Goal: Task Accomplishment & Management: Use online tool/utility

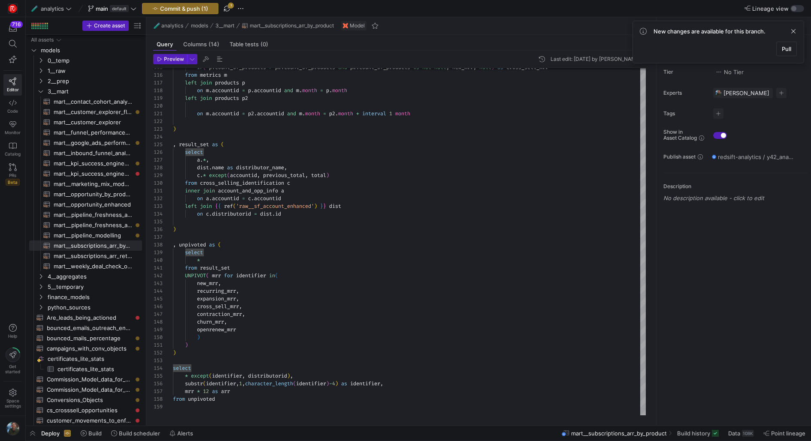
scroll to position [7, 30]
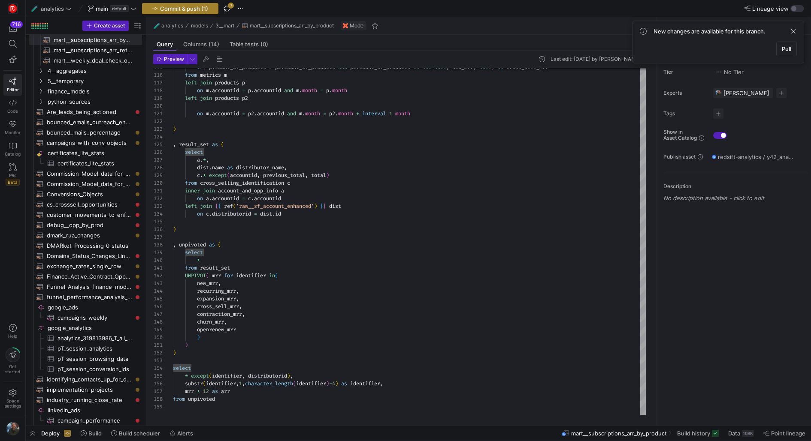
click at [172, 13] on span "button" at bounding box center [179, 8] width 75 height 10
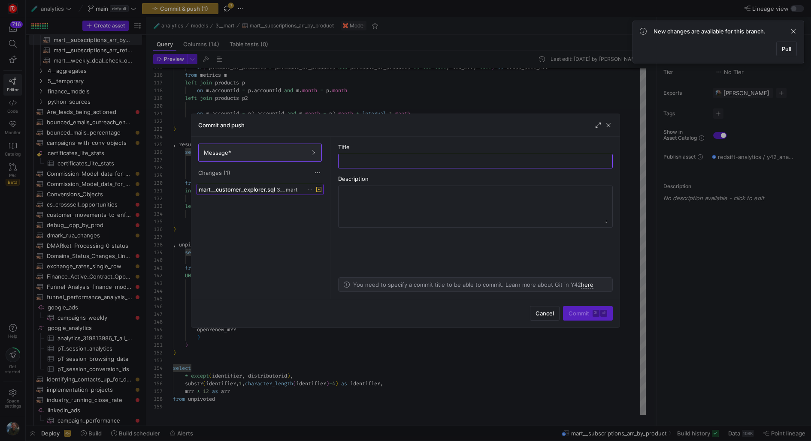
click at [249, 192] on span "mart__customer_explorer.sql" at bounding box center [237, 189] width 76 height 7
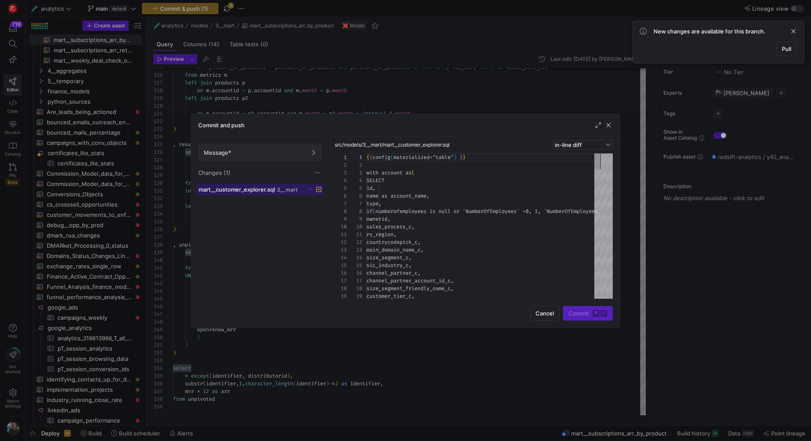
scroll to position [77, 0]
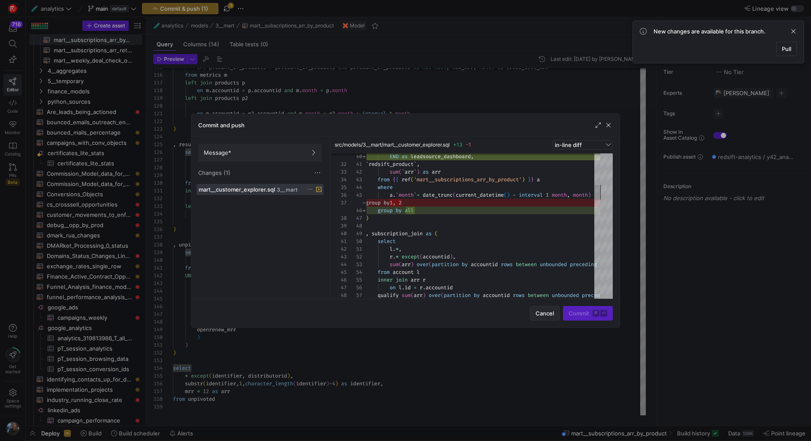
click at [544, 314] on span "Cancel" at bounding box center [544, 313] width 18 height 7
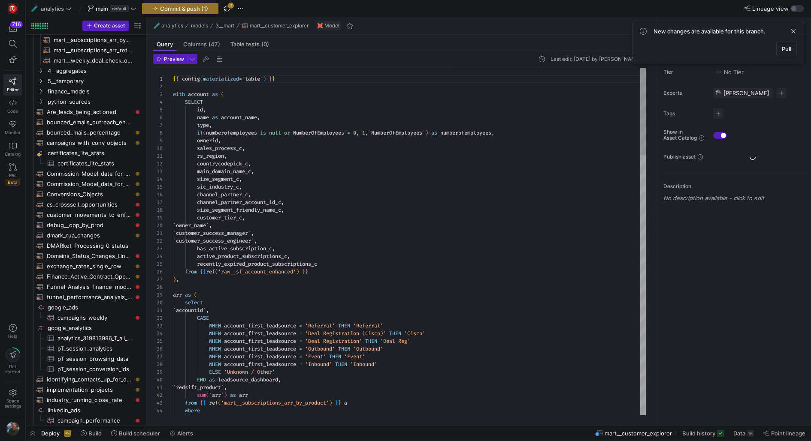
scroll to position [82, 0]
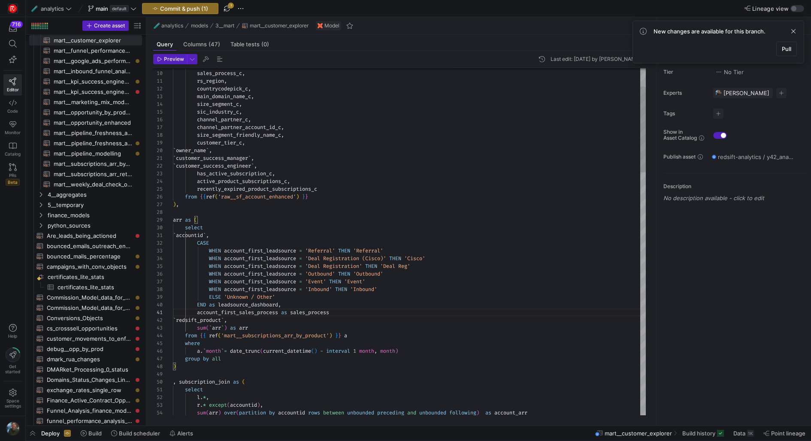
scroll to position [0, 163]
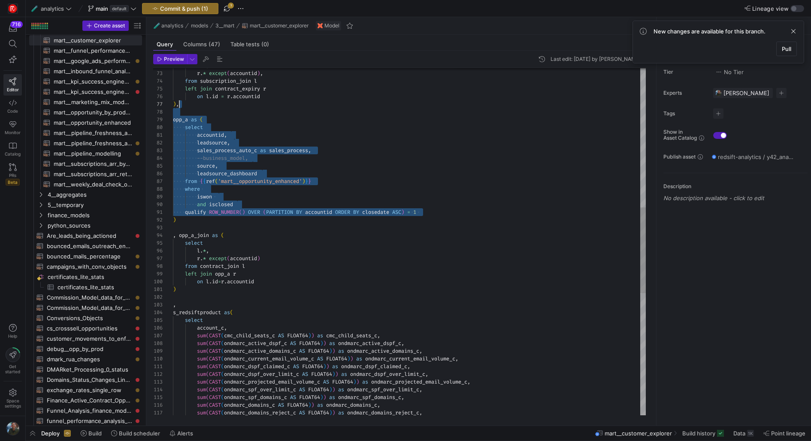
scroll to position [54, 0]
drag, startPoint x: 437, startPoint y: 211, endPoint x: 167, endPoint y: 112, distance: 288.1
click at [173, 112] on div "l . * , r . * except ( accountid ) , from subscription_join l left join contrac…" at bounding box center [409, 209] width 473 height 1404
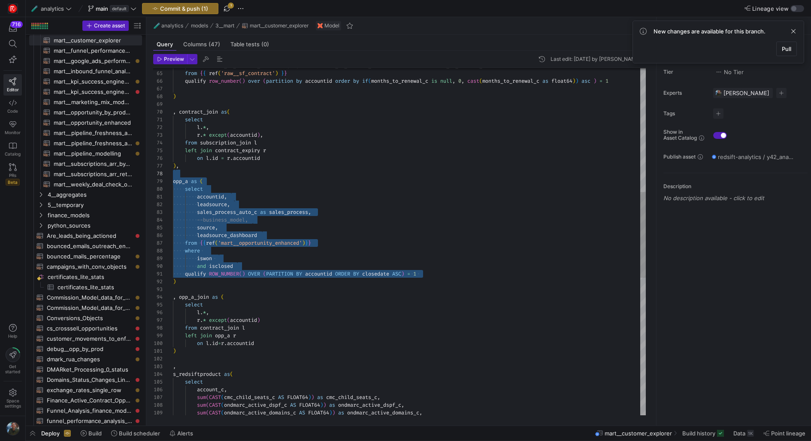
click at [208, 363] on div "l . * , r . * except ( accountid ) , from subscription_join l left join contrac…" at bounding box center [409, 270] width 473 height 1404
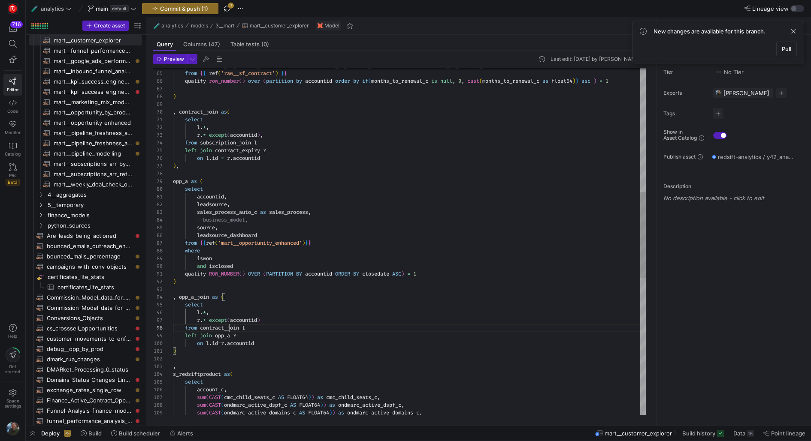
click at [227, 327] on div "l . * , r . * except ( accountid ) , from subscription_join l left join contrac…" at bounding box center [409, 270] width 473 height 1404
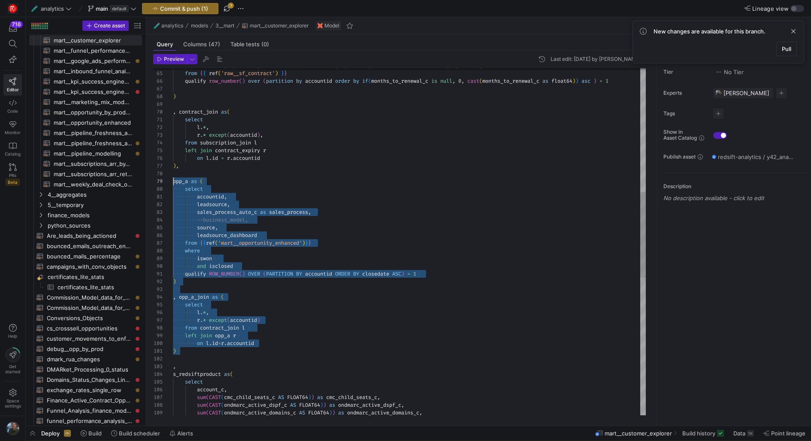
scroll to position [61, 0]
drag, startPoint x: 229, startPoint y: 353, endPoint x: 153, endPoint y: 183, distance: 187.2
click at [173, 183] on div "l . * , r . * except ( accountid ) , from subscription_join l left join contrac…" at bounding box center [409, 270] width 473 height 1404
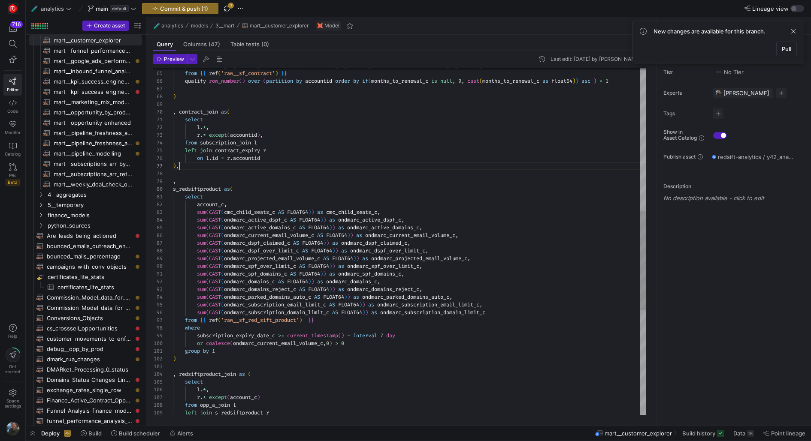
scroll to position [46, 3]
click at [175, 190] on div "l . * , r . * except ( accountid ) , from subscription_join l left join contrac…" at bounding box center [409, 177] width 473 height 1219
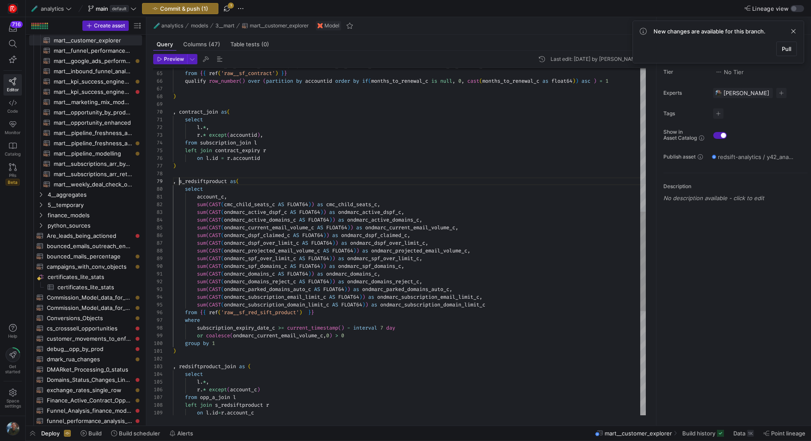
scroll to position [61, 6]
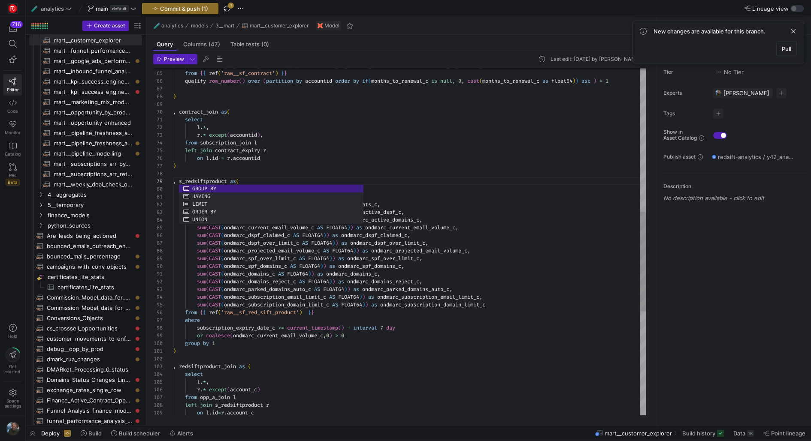
click at [417, 138] on div "l . * , r . * except ( accountid ) , from subscription_join l left join contrac…" at bounding box center [409, 173] width 473 height 1211
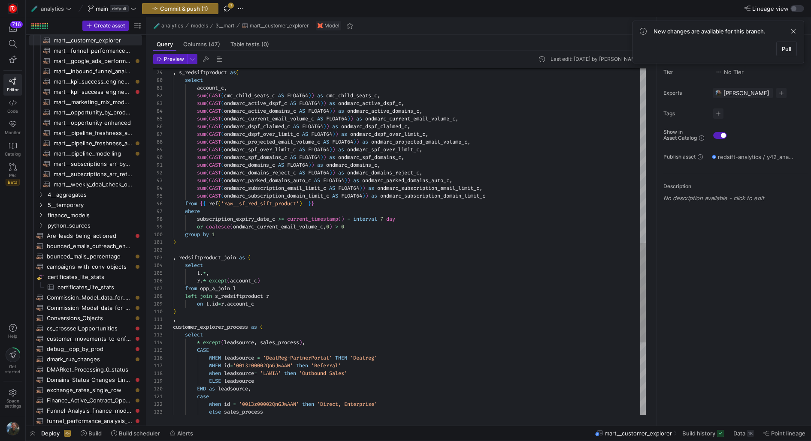
click at [213, 288] on div ", s_redsiftproduct as ( select account_c , sum ( CAST ( cmc_child_seats_c AS FL…" at bounding box center [409, 65] width 473 height 1211
click at [349, 286] on div ", s_redsiftproduct as ( select account_c , sum ( CAST ( cmc_child_seats_c AS FL…" at bounding box center [409, 65] width 473 height 1211
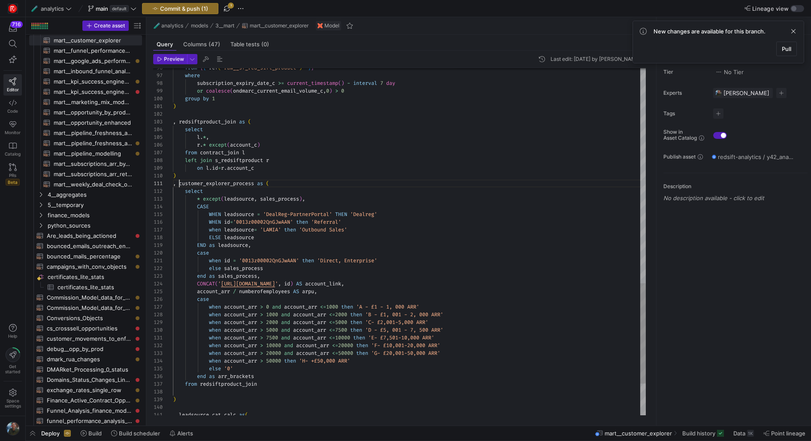
scroll to position [0, 6]
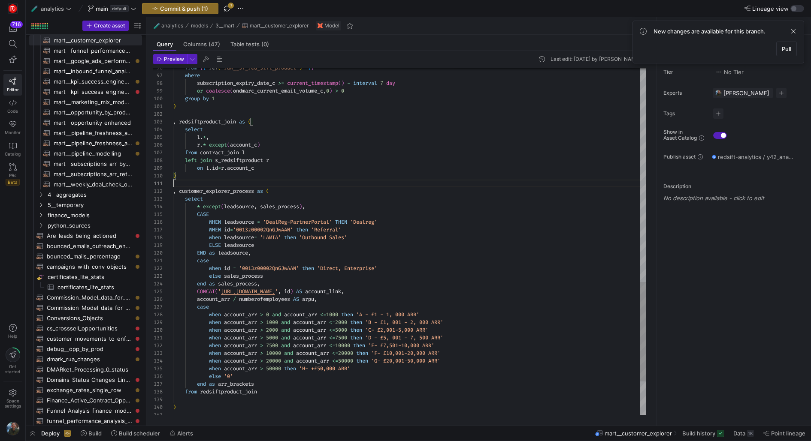
scroll to position [0, 0]
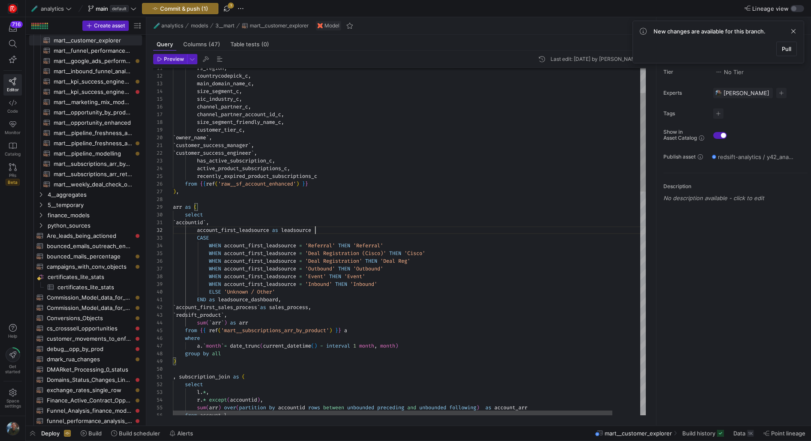
scroll to position [7, 145]
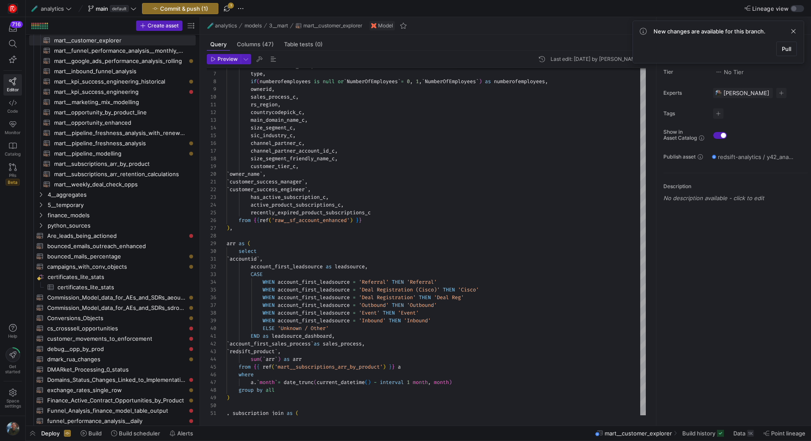
drag, startPoint x: 145, startPoint y: 65, endPoint x: 199, endPoint y: 68, distance: 53.7
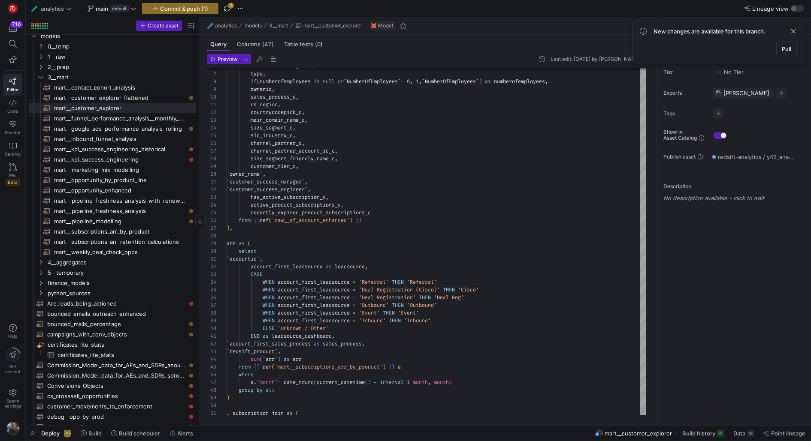
scroll to position [13, 0]
click at [153, 98] on span "mart__customer_explorer_flattened​​​​​​​​​​" at bounding box center [120, 99] width 132 height 10
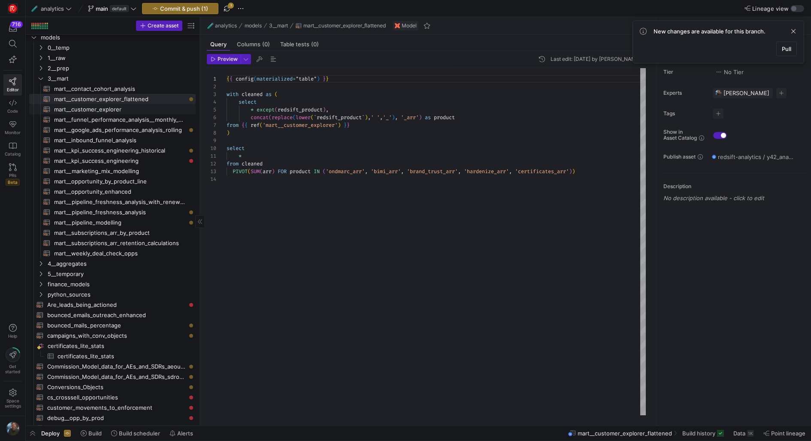
click at [147, 111] on span "mart__customer_explorer​​​​​​​​​​" at bounding box center [120, 110] width 132 height 10
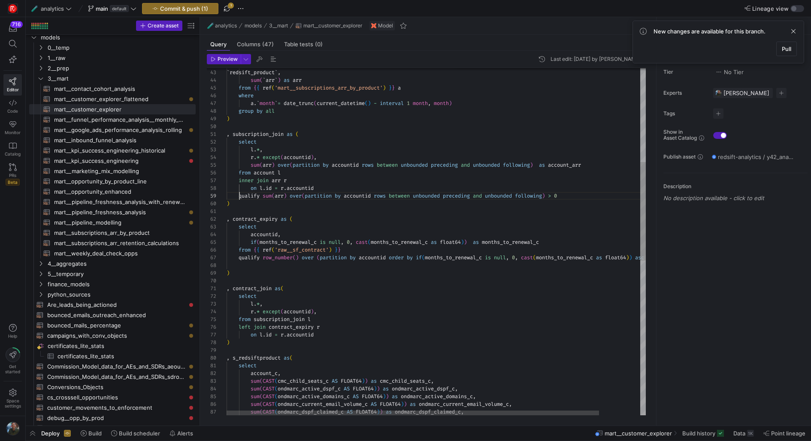
click at [239, 194] on div "` account_first_sales_process ` as sales_process , ` redsift_product ` , sum ( …" at bounding box center [459, 349] width 466 height 1224
click at [220, 62] on span "Preview" at bounding box center [227, 59] width 20 height 6
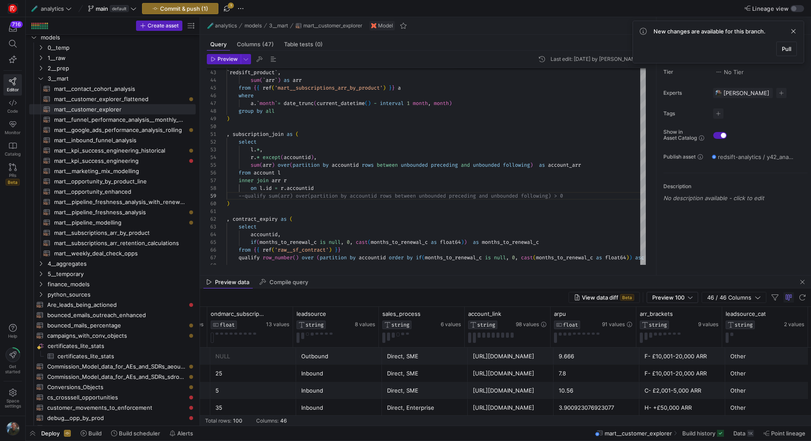
scroll to position [30, 0]
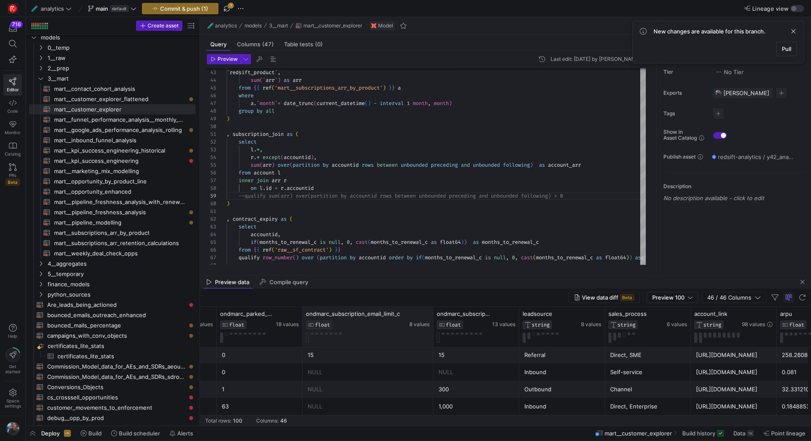
drag, startPoint x: 386, startPoint y: 321, endPoint x: 432, endPoint y: 323, distance: 45.1
click at [432, 323] on div at bounding box center [432, 327] width 3 height 40
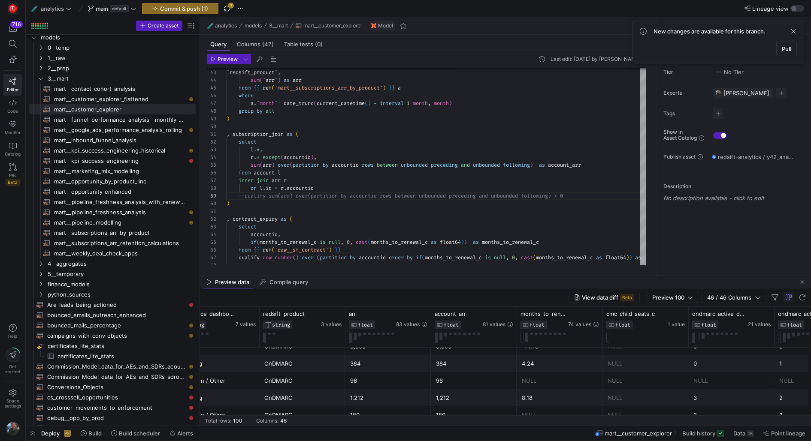
click at [457, 392] on div "1,212" at bounding box center [473, 398] width 75 height 17
click at [142, 100] on span "mart__customer_explorer_flattened​​​​​​​​​​" at bounding box center [120, 99] width 132 height 10
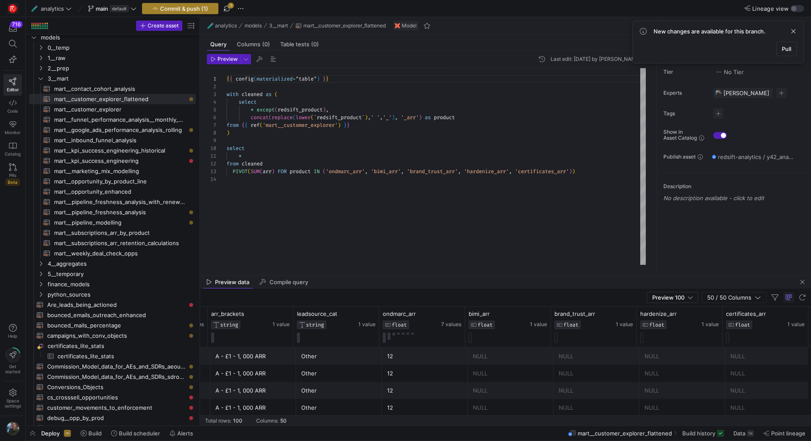
click at [189, 10] on span "Commit & push (1)" at bounding box center [184, 8] width 48 height 7
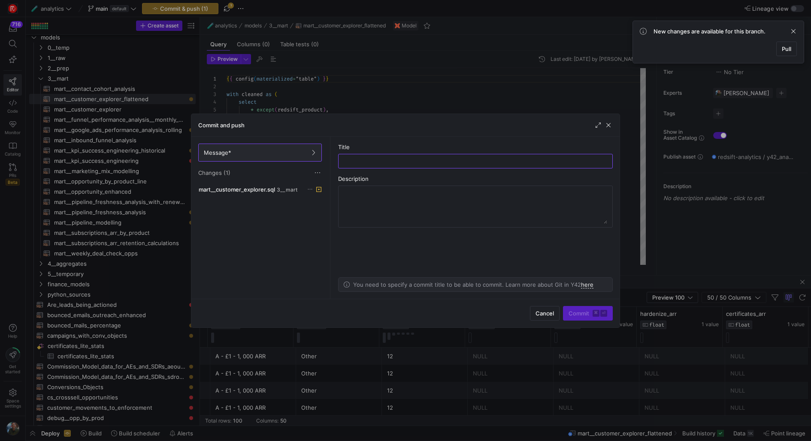
click at [137, 109] on div at bounding box center [405, 220] width 811 height 441
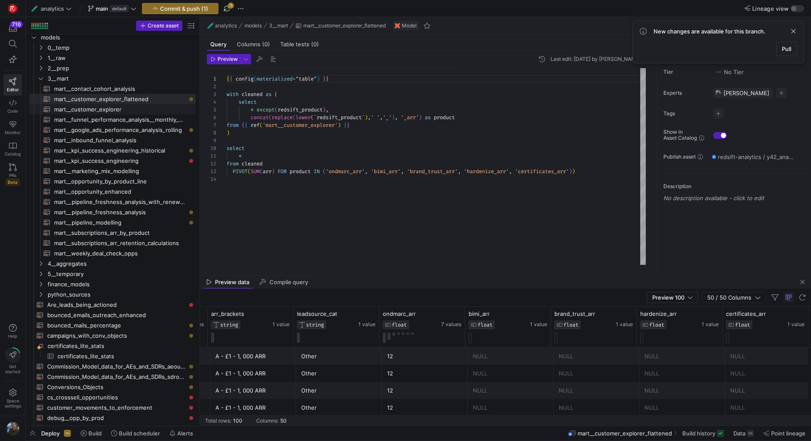
click at [137, 109] on span "mart__customer_explorer​​​​​​​​​​" at bounding box center [120, 110] width 132 height 10
type textarea "{{ config(materialized="table") }} with account as ( SELECT id, name as account…"
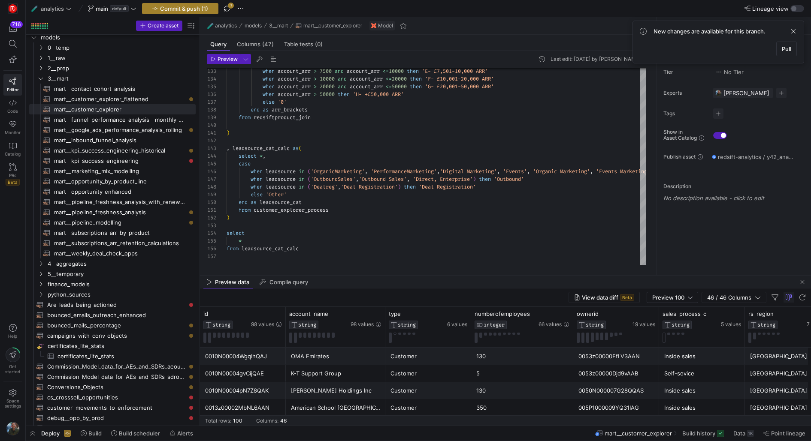
click at [192, 11] on span "Commit & push (1)" at bounding box center [184, 8] width 48 height 7
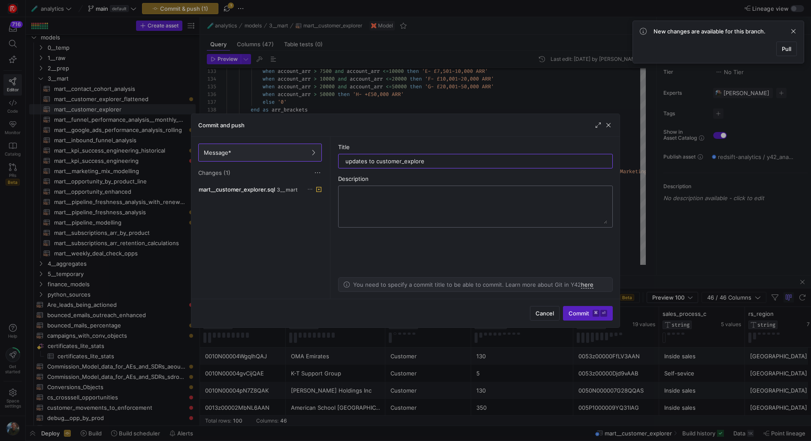
type input "updates to customer_explorer"
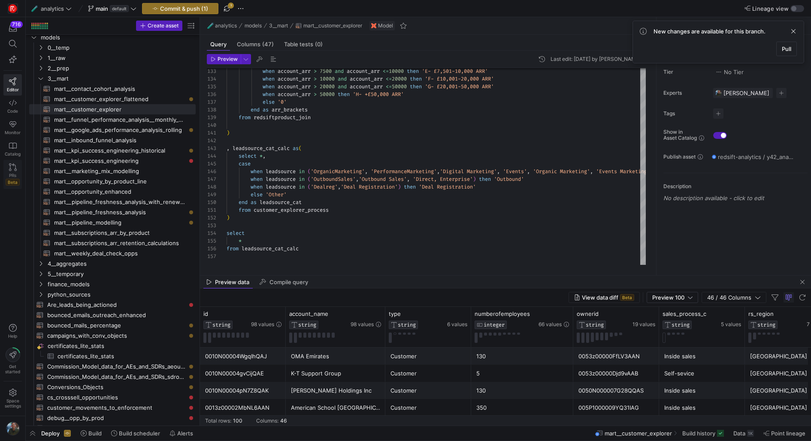
click at [14, 176] on span "PRs" at bounding box center [12, 175] width 7 height 5
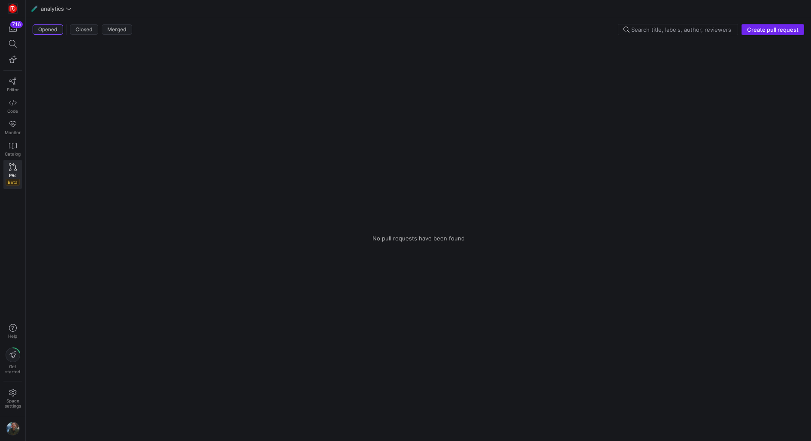
click at [773, 32] on span "Create pull request" at bounding box center [772, 29] width 51 height 7
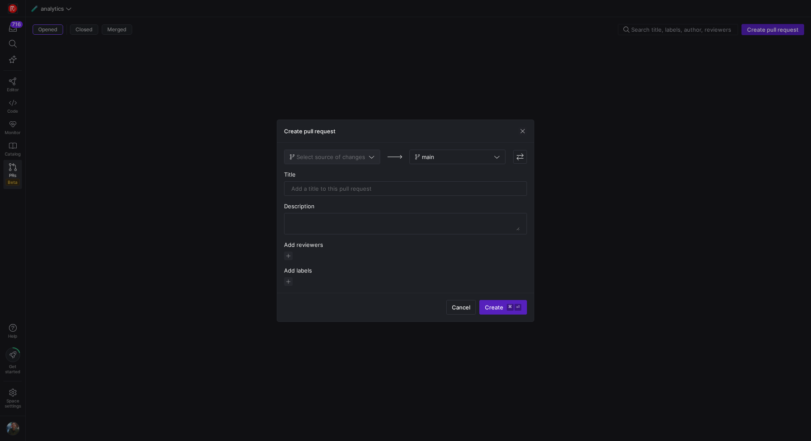
click at [360, 163] on span at bounding box center [331, 157] width 95 height 14
click at [368, 134] on div at bounding box center [405, 220] width 811 height 441
click at [523, 132] on span "button" at bounding box center [522, 131] width 9 height 9
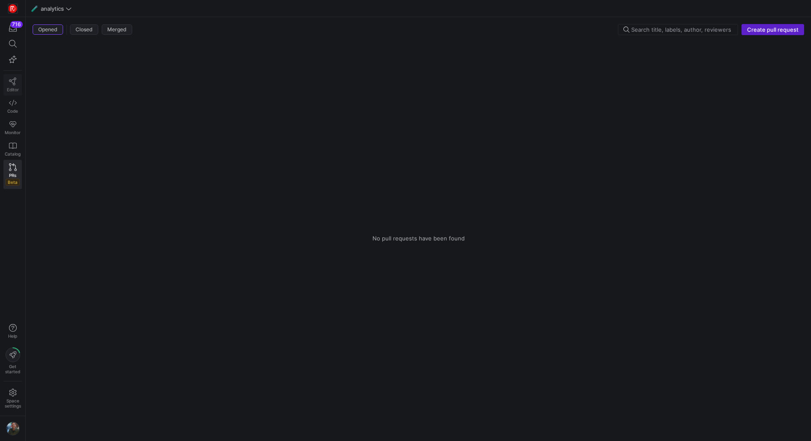
click at [10, 82] on icon at bounding box center [13, 82] width 8 height 8
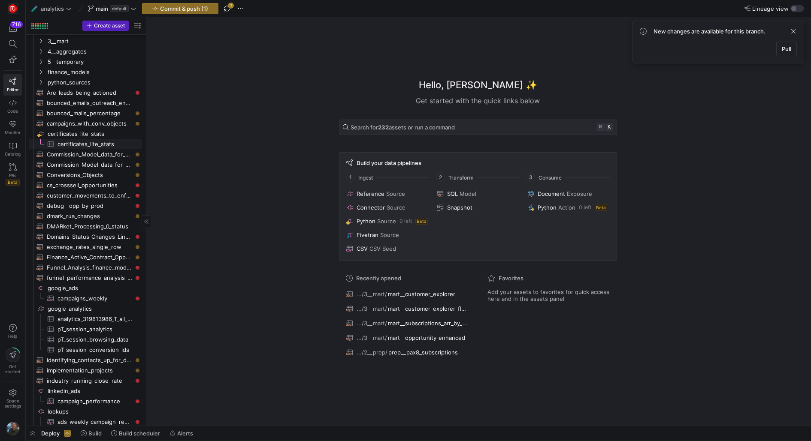
scroll to position [54, 0]
click at [180, 9] on span "Commit & push (1)" at bounding box center [184, 8] width 48 height 7
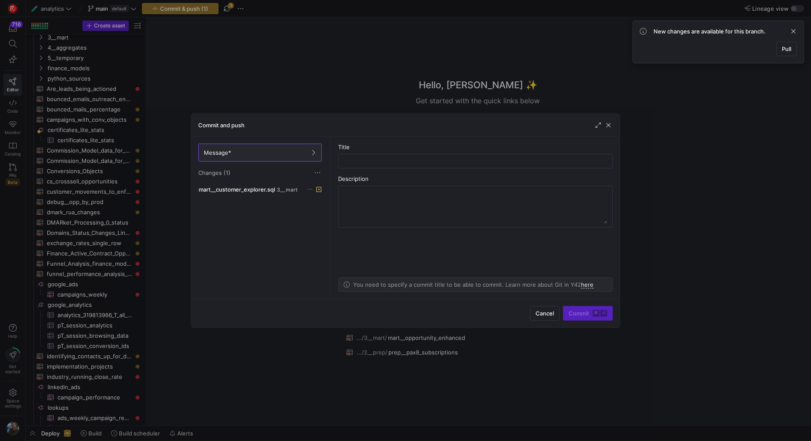
click at [242, 14] on div at bounding box center [405, 220] width 811 height 441
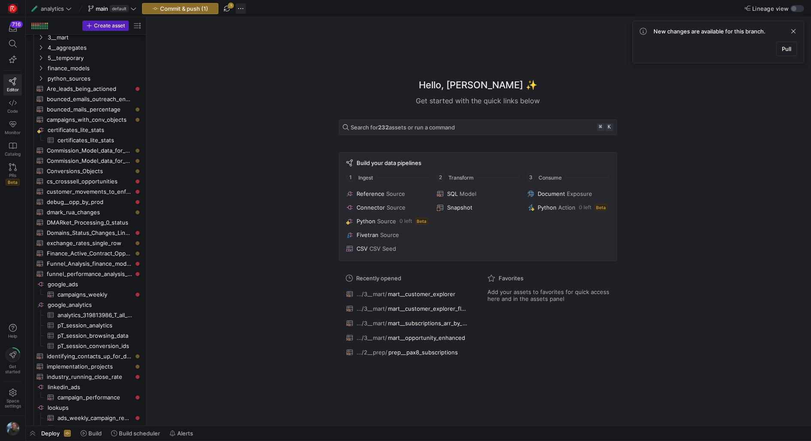
click at [237, 10] on span "button" at bounding box center [240, 8] width 10 height 10
click at [266, 49] on span "Open Git history" at bounding box center [271, 48] width 44 height 7
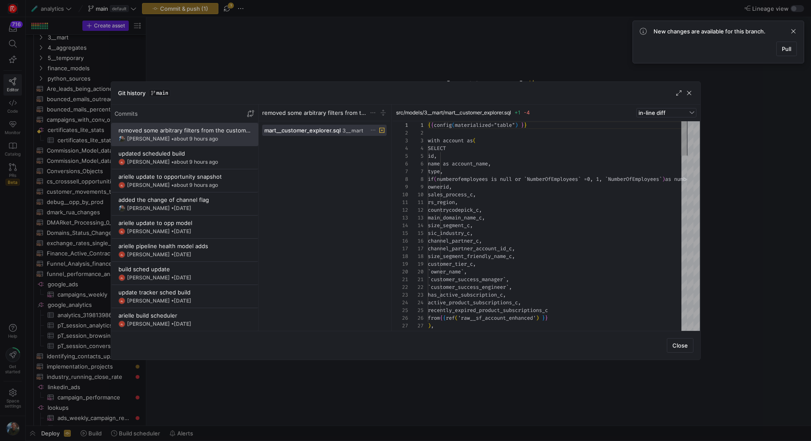
scroll to position [77, 0]
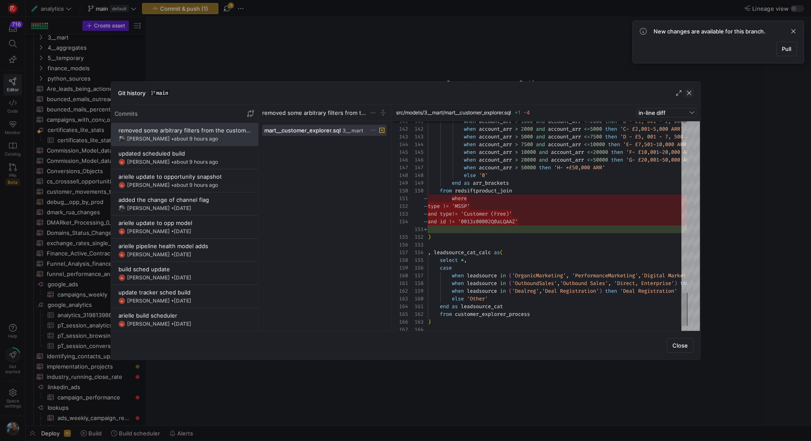
click at [692, 94] on span "button" at bounding box center [689, 93] width 9 height 9
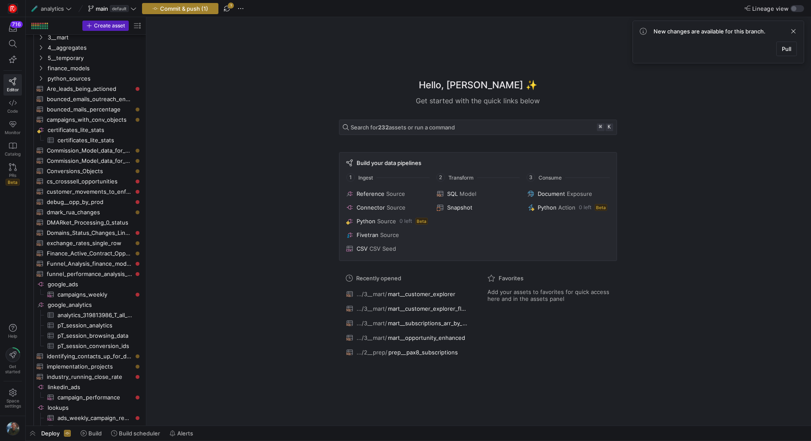
click at [205, 9] on span "Commit & push (1)" at bounding box center [184, 8] width 48 height 7
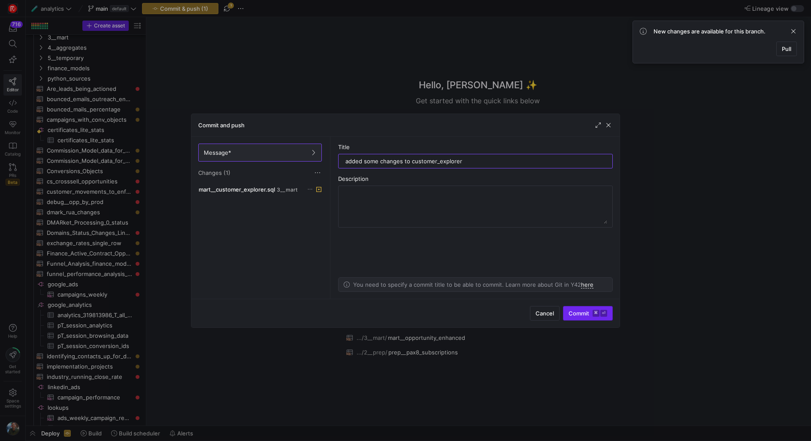
type input "added some changes to customer_explorer"
click at [581, 316] on span "Commit ⌘ ⏎" at bounding box center [587, 313] width 39 height 7
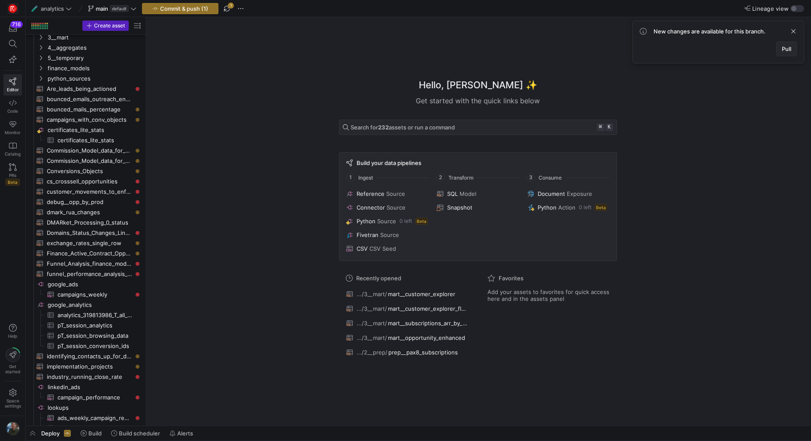
click at [787, 51] on span "Pull" at bounding box center [786, 48] width 9 height 7
click at [196, 9] on span "Commit & push (1)" at bounding box center [184, 8] width 48 height 7
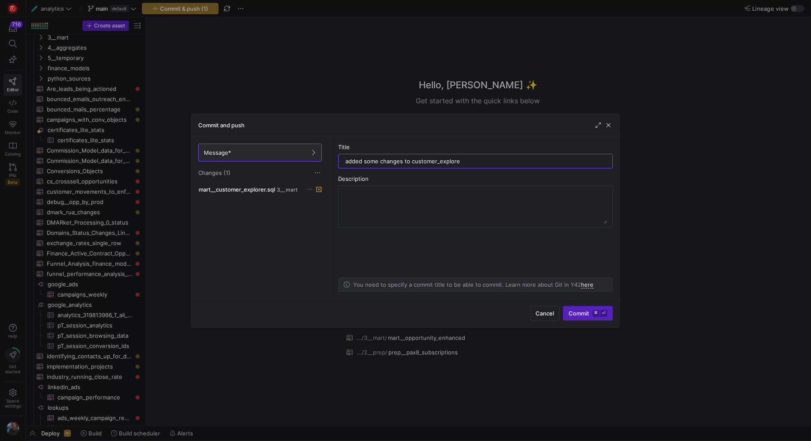
type input "added some changes to customer_explorer"
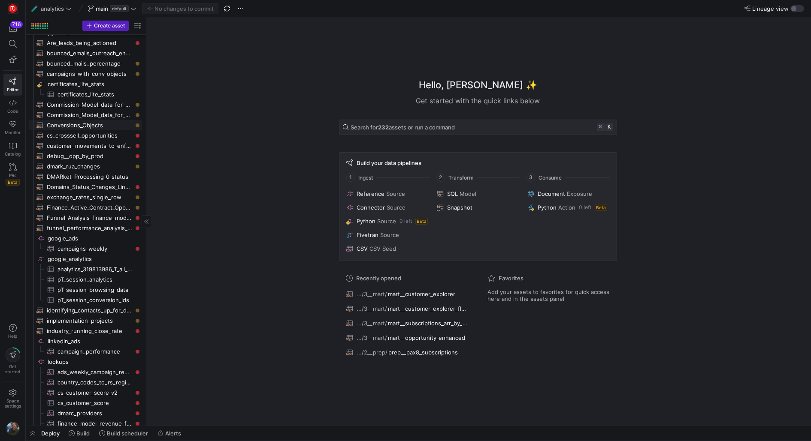
scroll to position [0, 0]
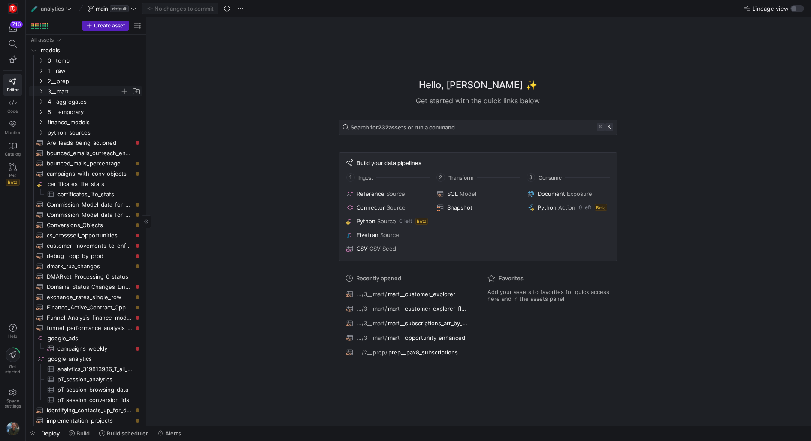
click at [92, 89] on span "3__mart" at bounding box center [84, 92] width 72 height 10
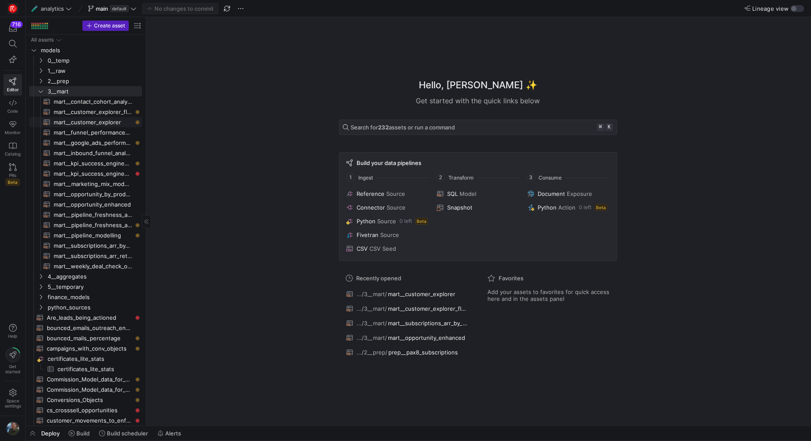
click at [112, 125] on span "mart__customer_explorer​​​​​​​​​​" at bounding box center [93, 123] width 78 height 10
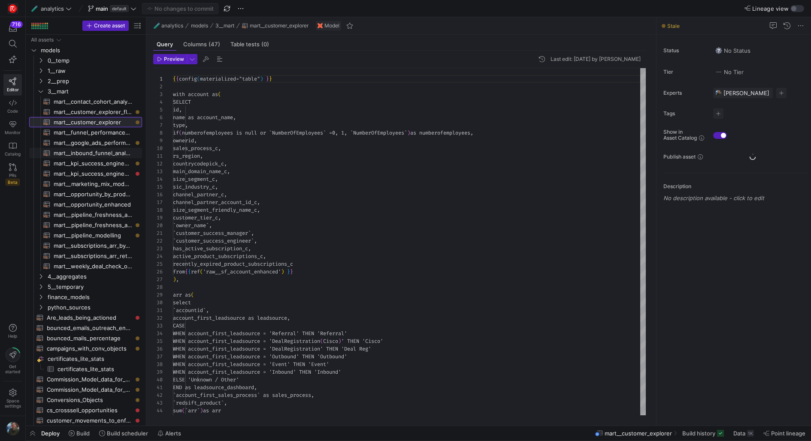
scroll to position [77, 0]
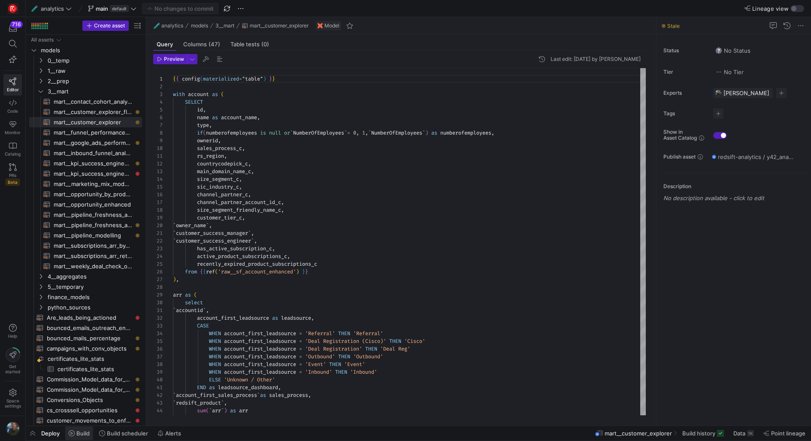
click at [85, 437] on span "Build" at bounding box center [82, 433] width 13 height 7
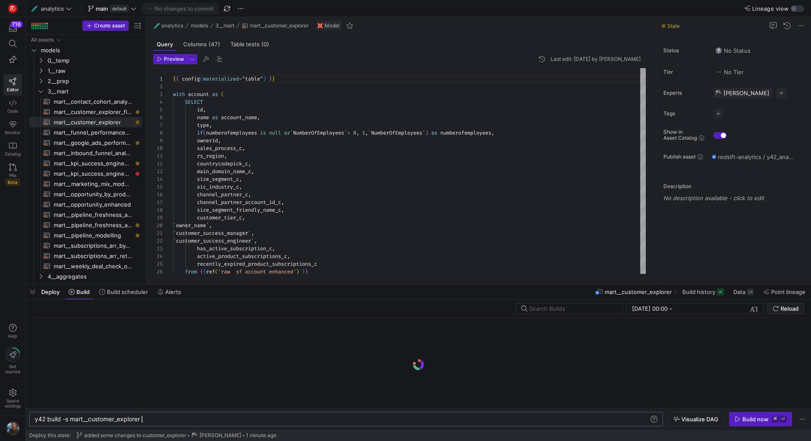
click at [152, 421] on div "y42 build -s mart__customer_explorer" at bounding box center [342, 419] width 615 height 7
type textarea "y42 build -s mart__customer_explorer+1"
click at [128, 296] on span at bounding box center [124, 292] width 56 height 14
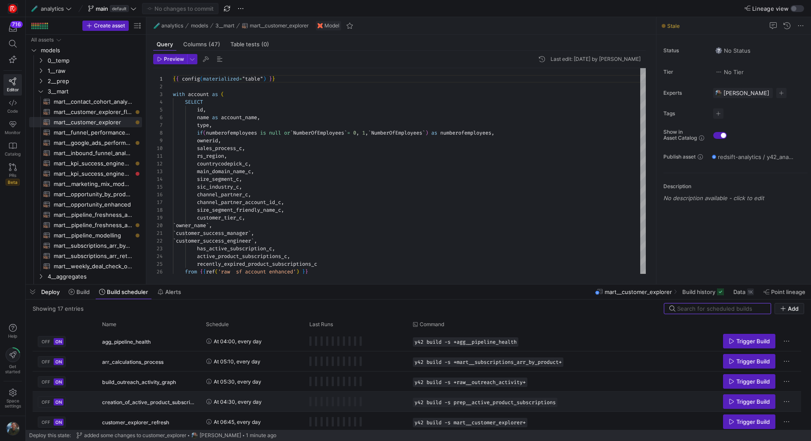
scroll to position [52, 0]
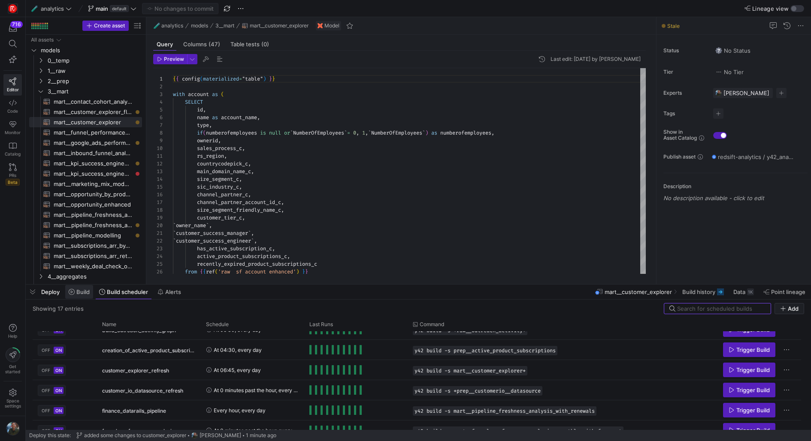
click at [81, 295] on span "Build" at bounding box center [82, 292] width 13 height 7
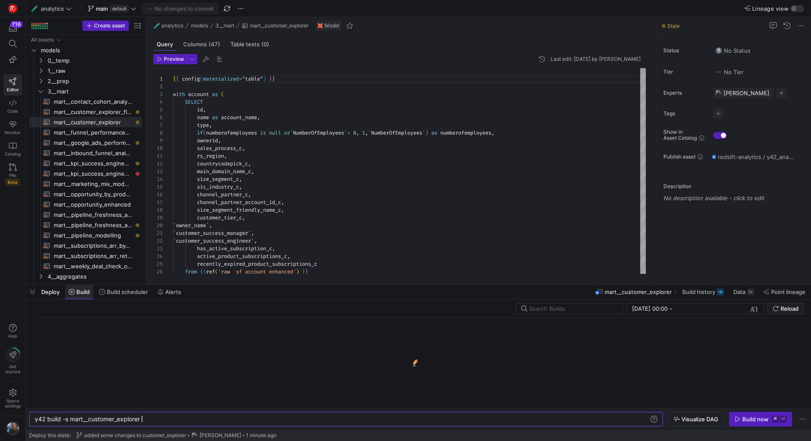
scroll to position [0, 106]
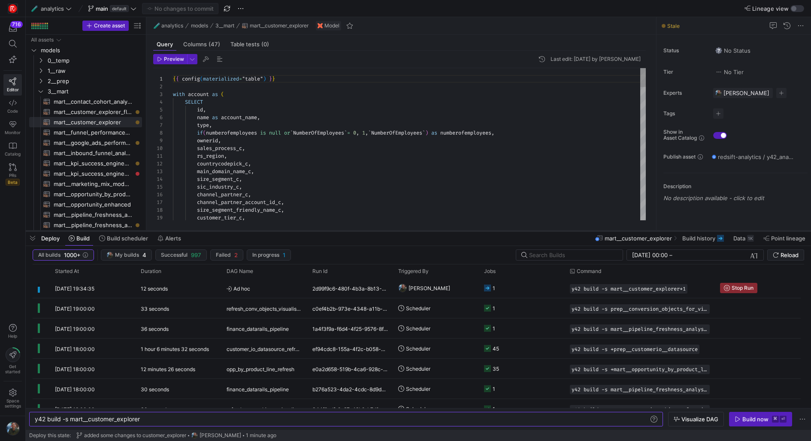
drag, startPoint x: 220, startPoint y: 286, endPoint x: 220, endPoint y: 232, distance: 53.6
click at [220, 232] on div at bounding box center [418, 230] width 785 height 3
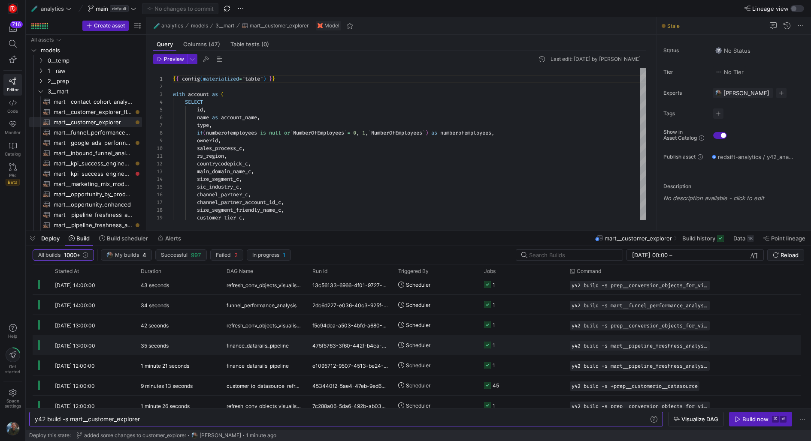
scroll to position [318, 0]
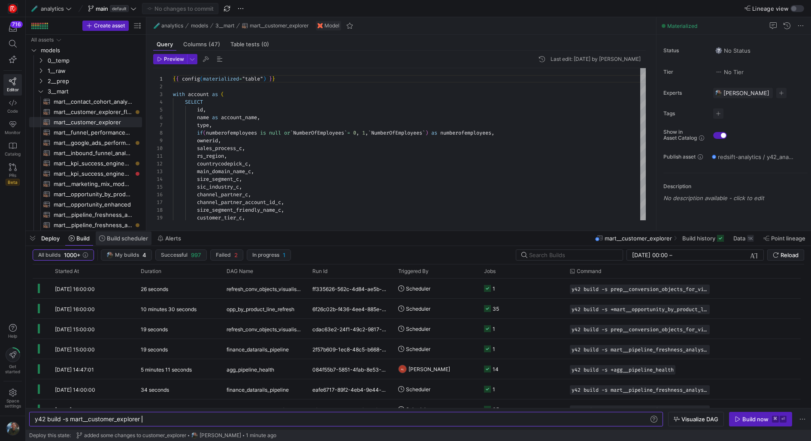
click at [126, 238] on span "Build scheduler" at bounding box center [127, 238] width 41 height 7
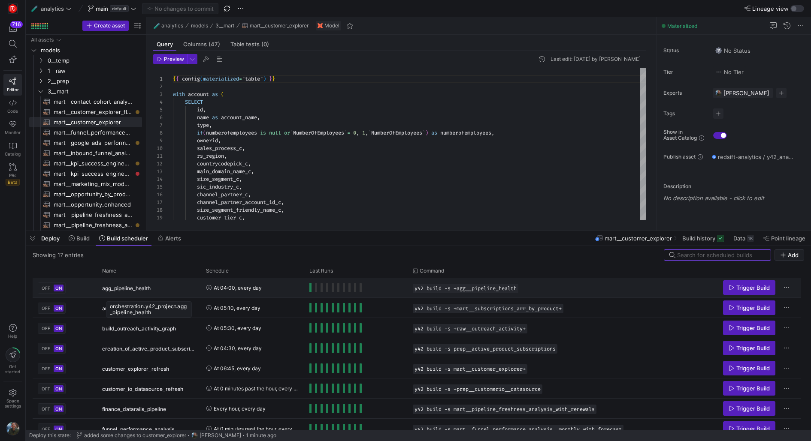
click at [180, 285] on div "agg_pipeline_health" at bounding box center [149, 288] width 94 height 20
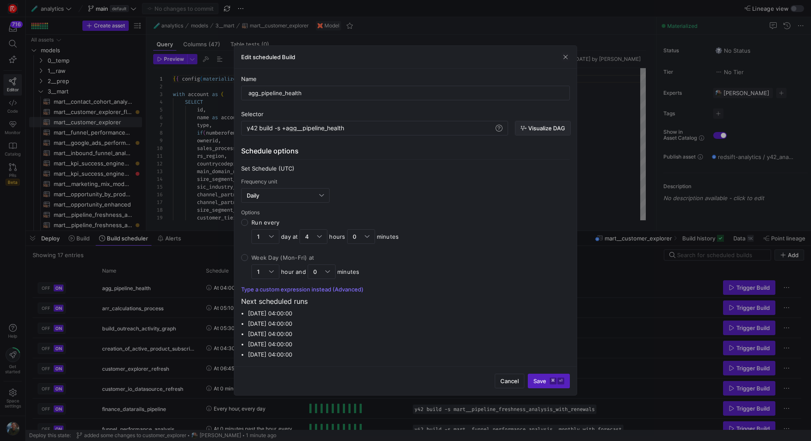
click at [539, 128] on span "Visualize DAG" at bounding box center [546, 128] width 37 height 7
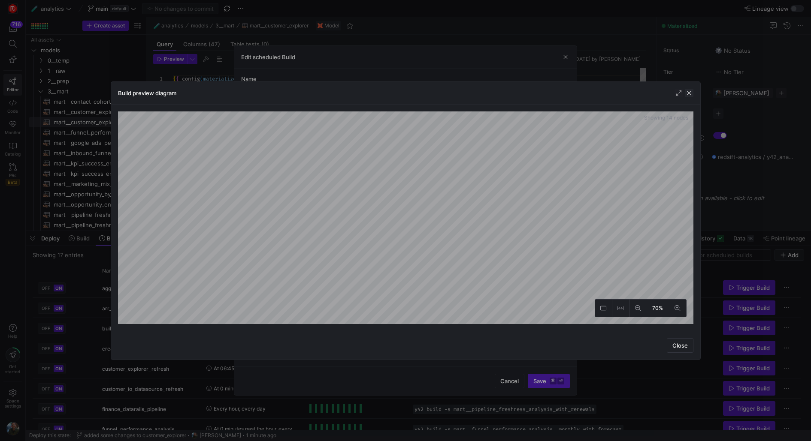
click at [691, 94] on span "button" at bounding box center [689, 93] width 9 height 9
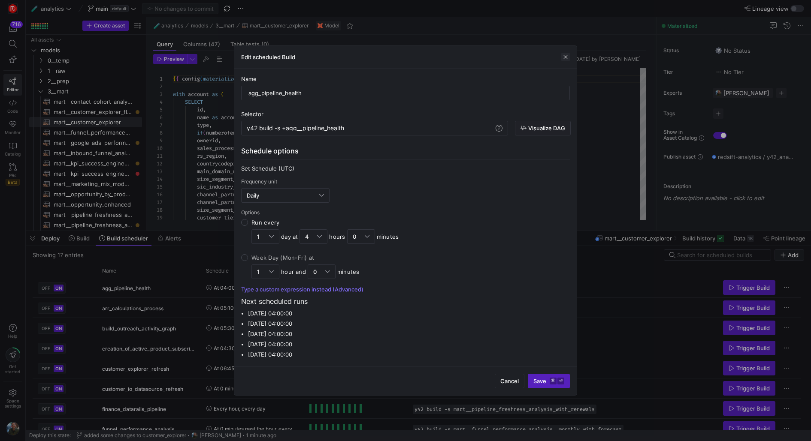
click at [566, 57] on span "button" at bounding box center [565, 57] width 9 height 9
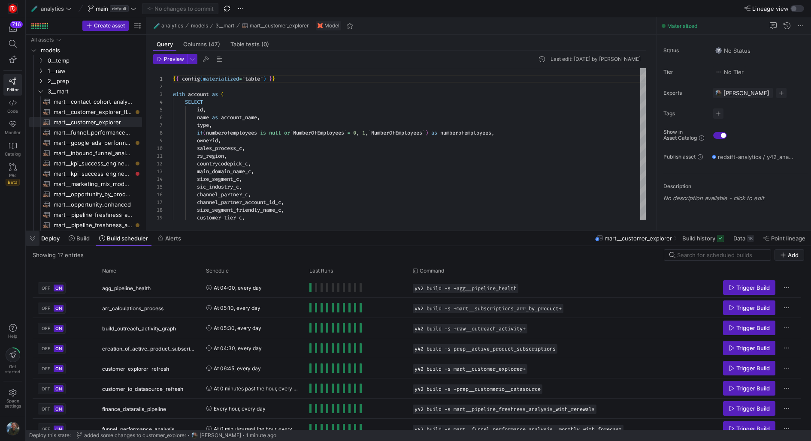
click at [37, 243] on span "button" at bounding box center [33, 238] width 14 height 15
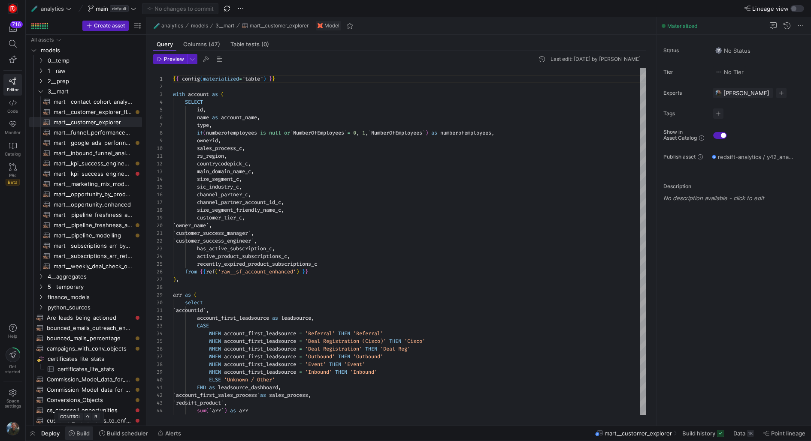
click at [90, 439] on span at bounding box center [79, 434] width 28 height 14
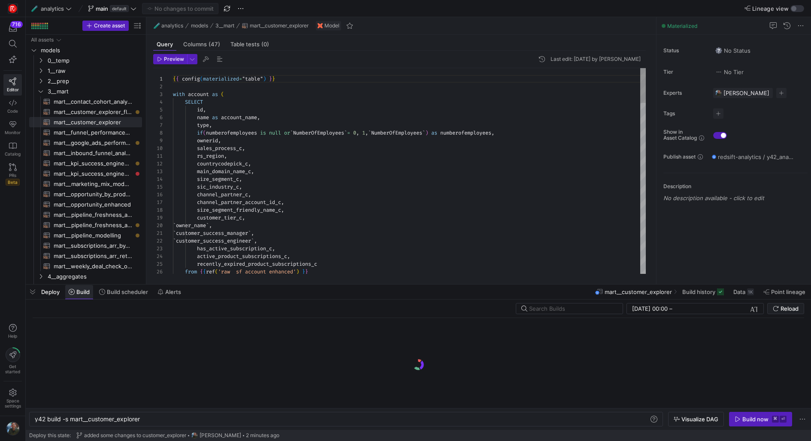
scroll to position [0, 106]
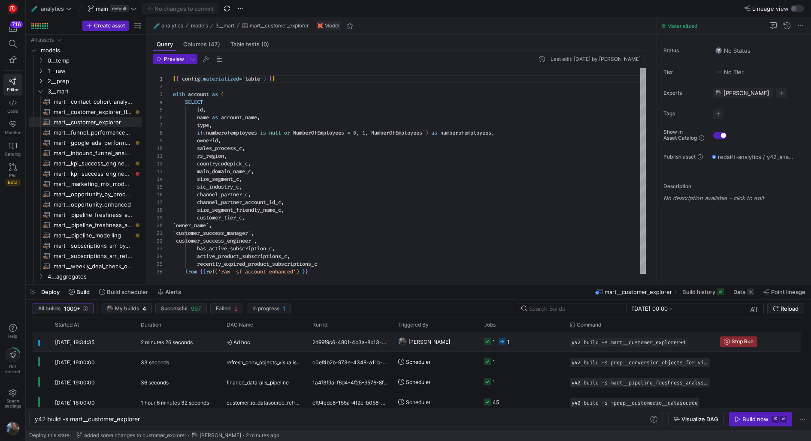
click at [411, 341] on span "[PERSON_NAME]" at bounding box center [429, 342] width 42 height 20
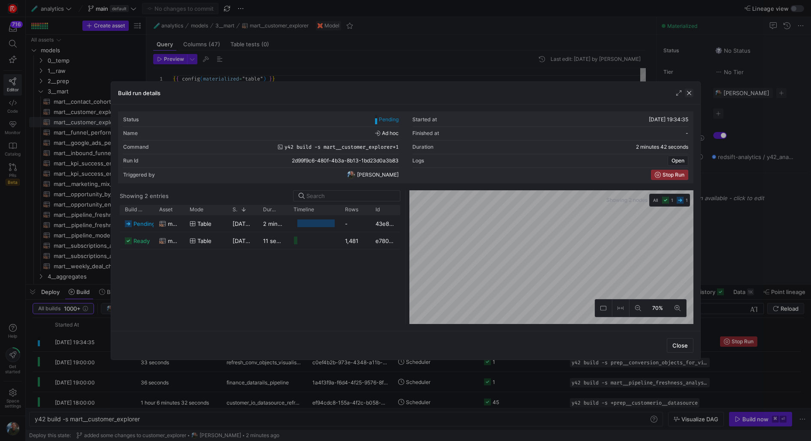
click at [689, 91] on span "button" at bounding box center [689, 93] width 9 height 9
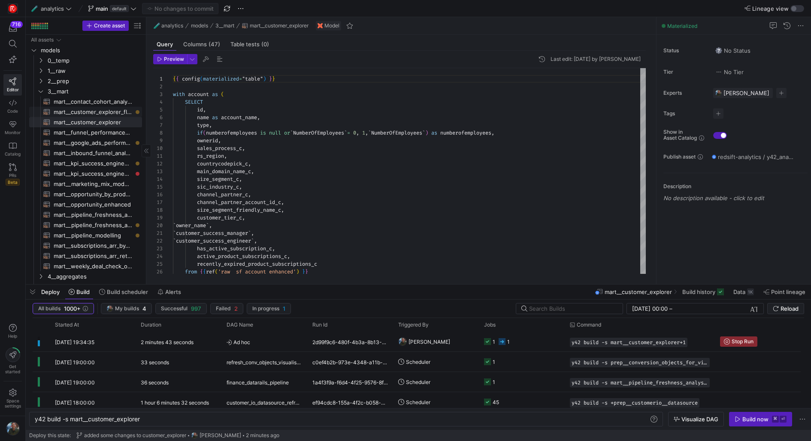
click at [106, 113] on span "mart__customer_explorer_flattened​​​​​​​​​​" at bounding box center [93, 112] width 78 height 10
type textarea "{{ config(materialized="table") }} with cleaned as ( select * except(redsift_pr…"
type textarea "y42 build -s mart__customer_explorer_flattened"
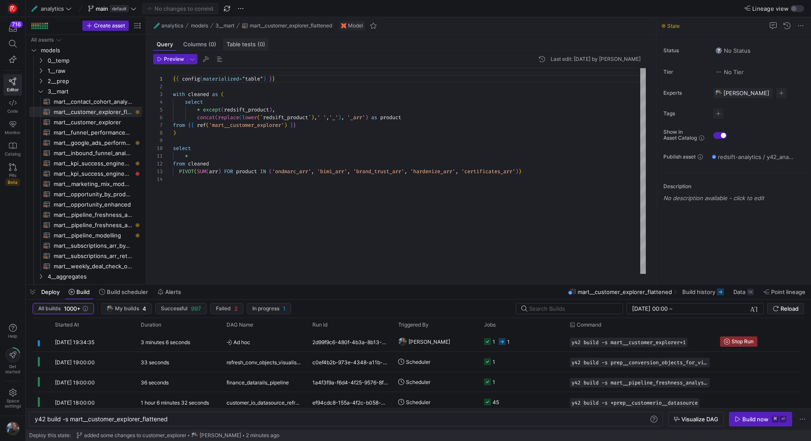
click at [249, 45] on span "Table tests (0)" at bounding box center [245, 45] width 39 height 6
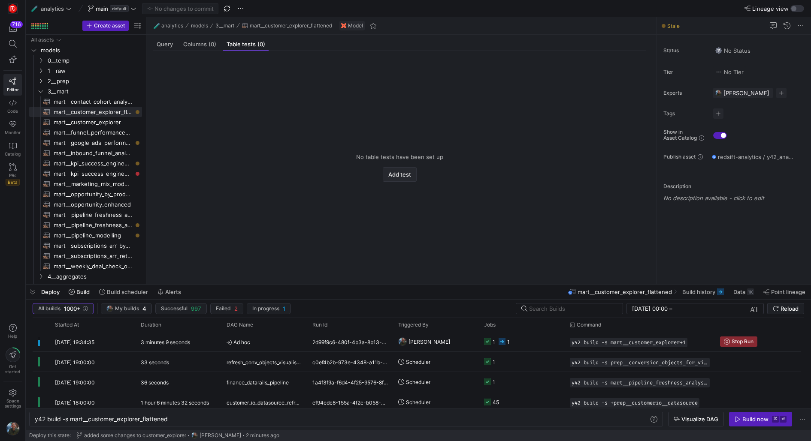
click at [405, 173] on span "Add test" at bounding box center [399, 174] width 23 height 7
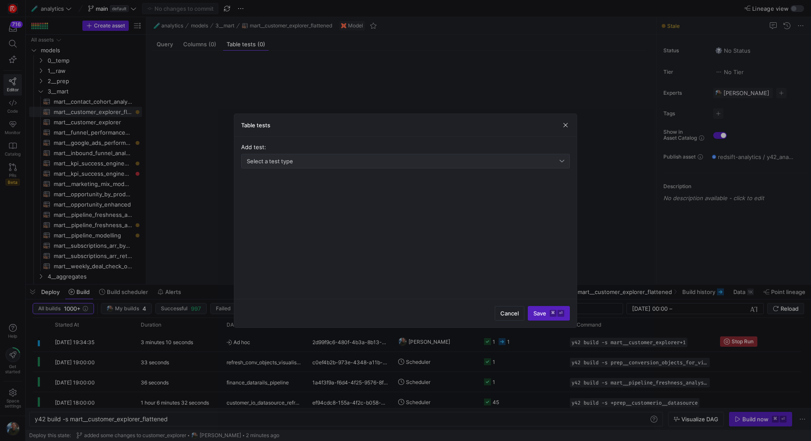
click at [313, 165] on div "Select a test type" at bounding box center [405, 161] width 317 height 14
click at [519, 319] on div at bounding box center [405, 220] width 811 height 441
click at [511, 314] on span "Cancel" at bounding box center [509, 313] width 18 height 7
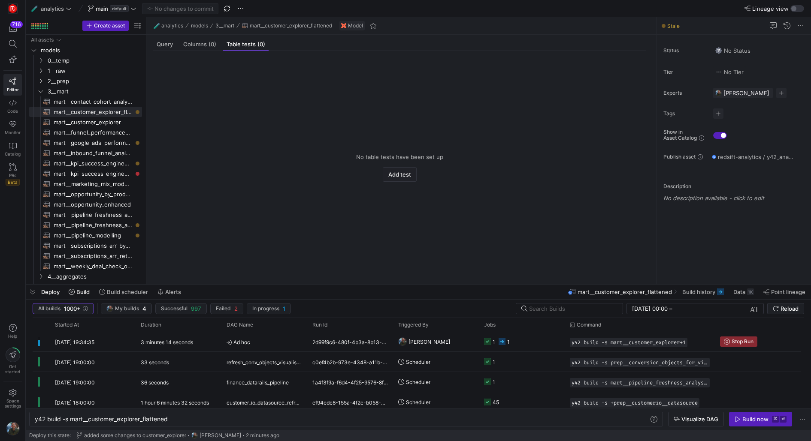
click at [197, 52] on div "No table tests have been set up Add test" at bounding box center [399, 164] width 506 height 227
click at [202, 48] on div "Columns (0)" at bounding box center [200, 44] width 40 height 12
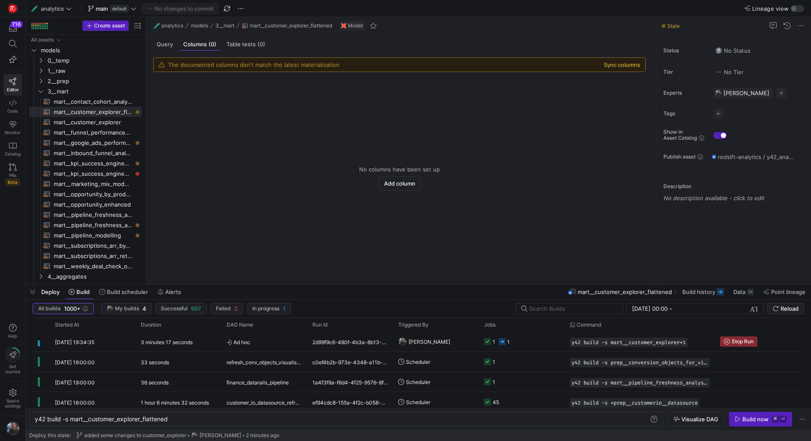
click at [619, 63] on button "Sync columns" at bounding box center [622, 64] width 36 height 7
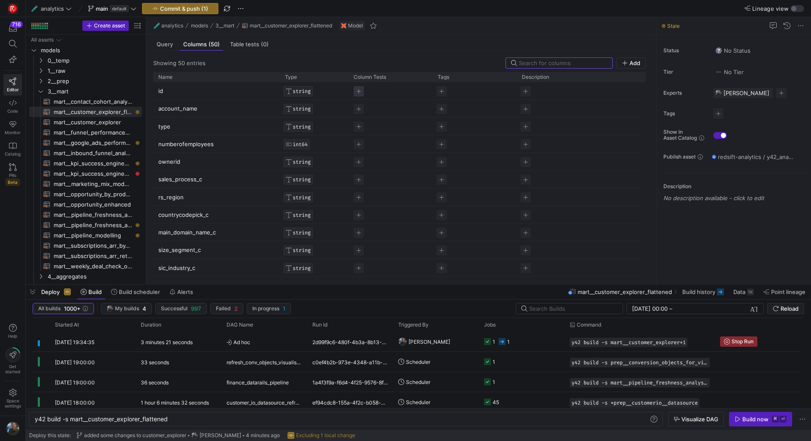
click at [358, 90] on span "Press SPACE to select this row." at bounding box center [358, 91] width 10 height 10
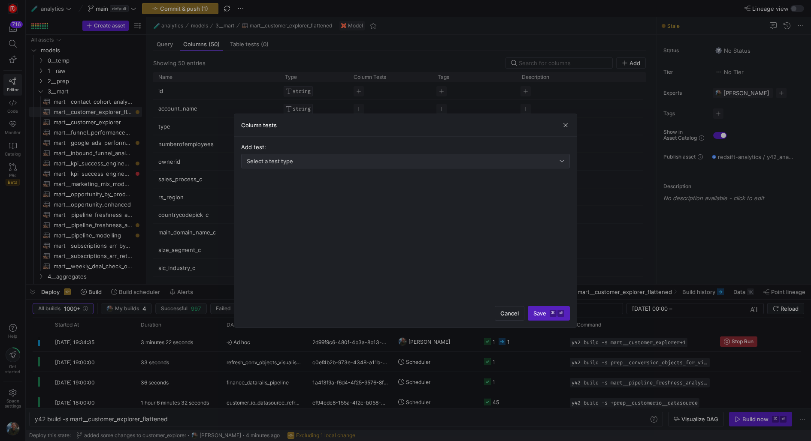
click at [323, 165] on div "Select a test type" at bounding box center [405, 161] width 317 height 14
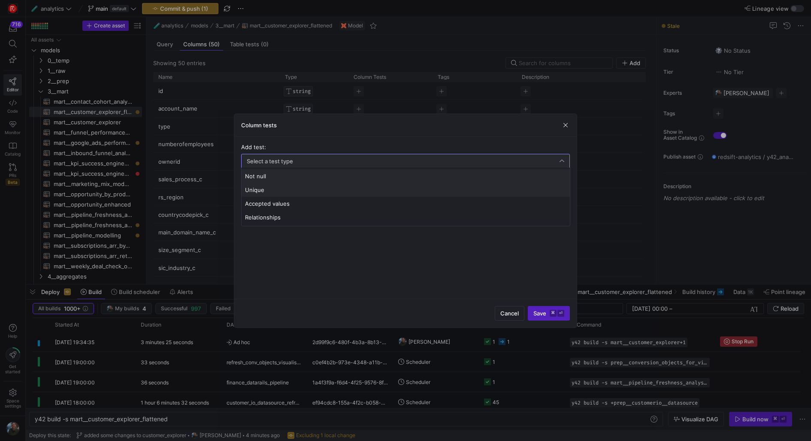
click at [301, 191] on span "Unique" at bounding box center [405, 190] width 321 height 7
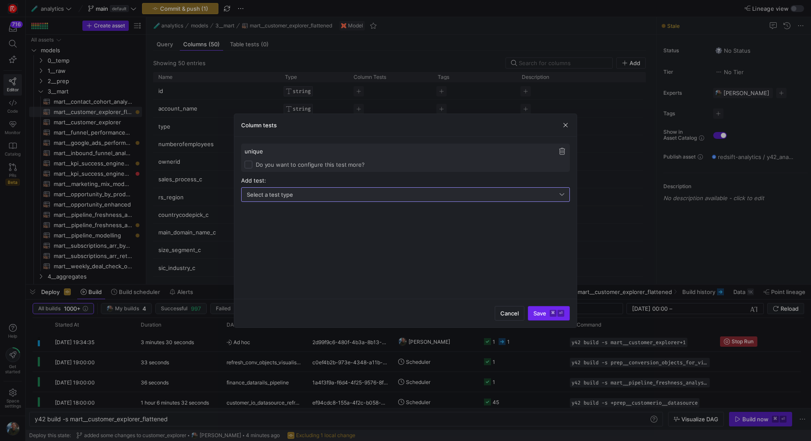
click at [544, 312] on span "Save ⌘ ⏎" at bounding box center [548, 313] width 31 height 7
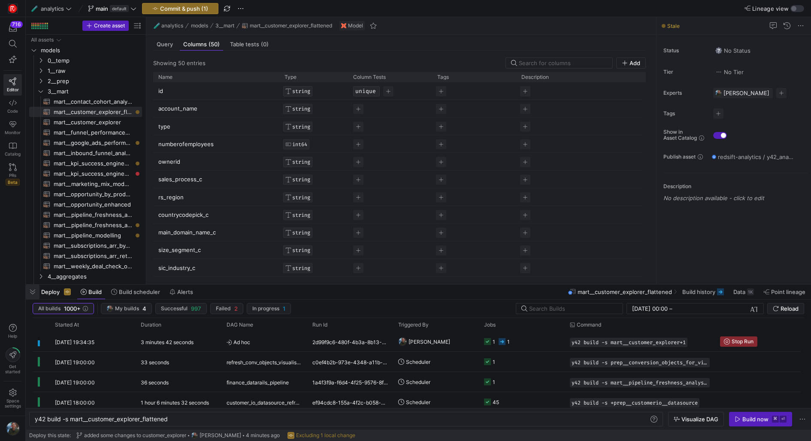
click at [32, 294] on span "button" at bounding box center [33, 292] width 14 height 15
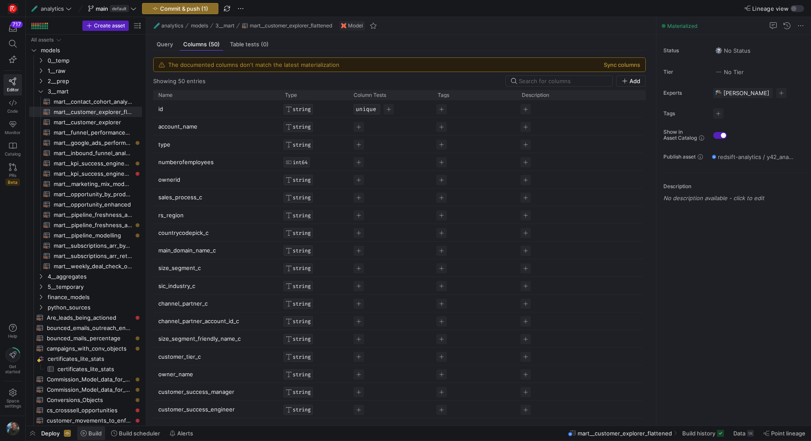
click at [91, 439] on span at bounding box center [91, 434] width 28 height 14
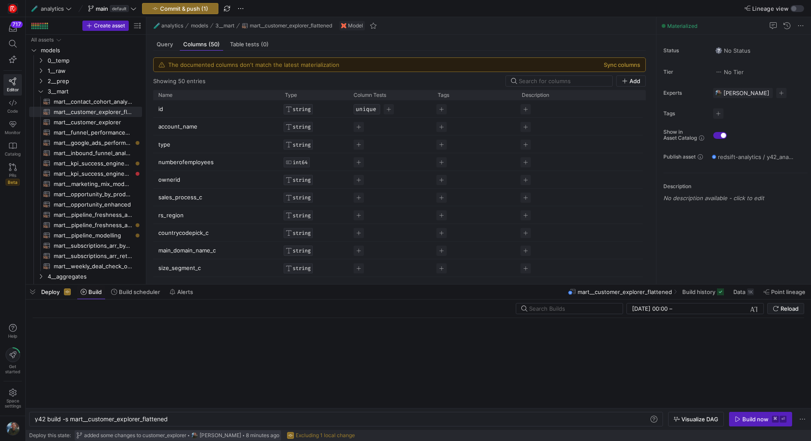
scroll to position [0, 134]
